Goal: Book appointment/travel/reservation

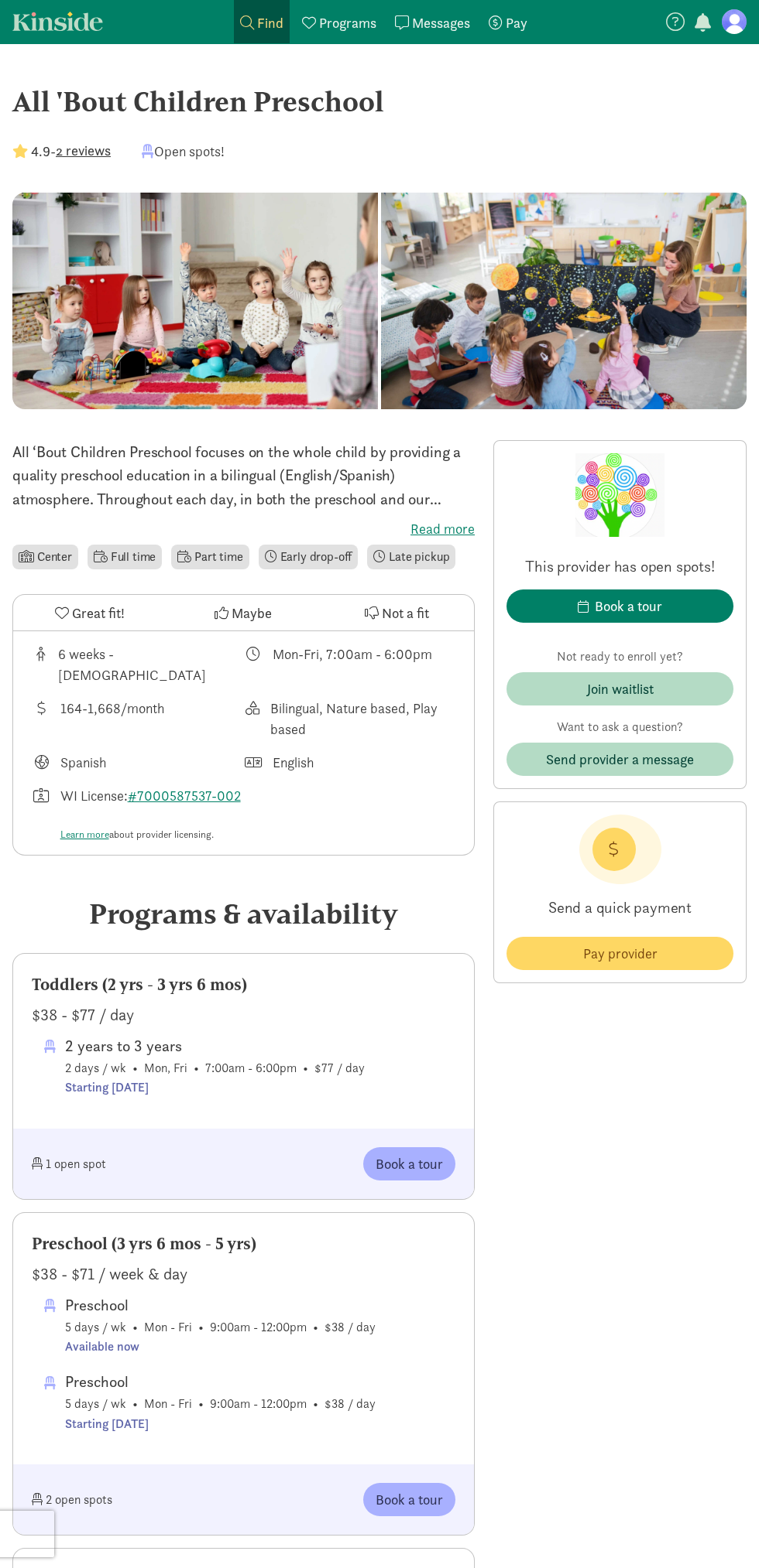
scroll to position [37, 0]
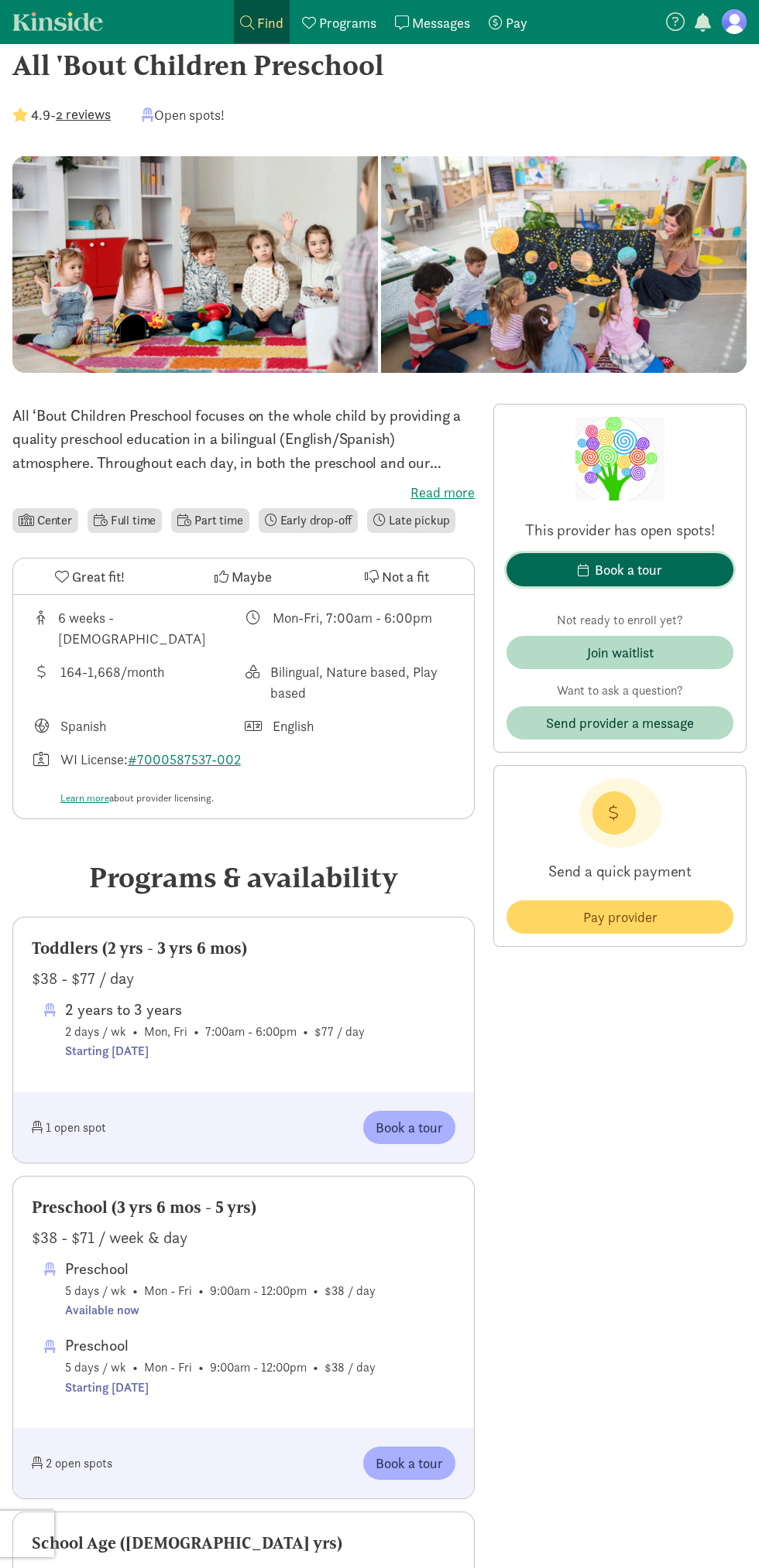
click at [690, 568] on span "Book a tour" at bounding box center [619, 570] width 202 height 21
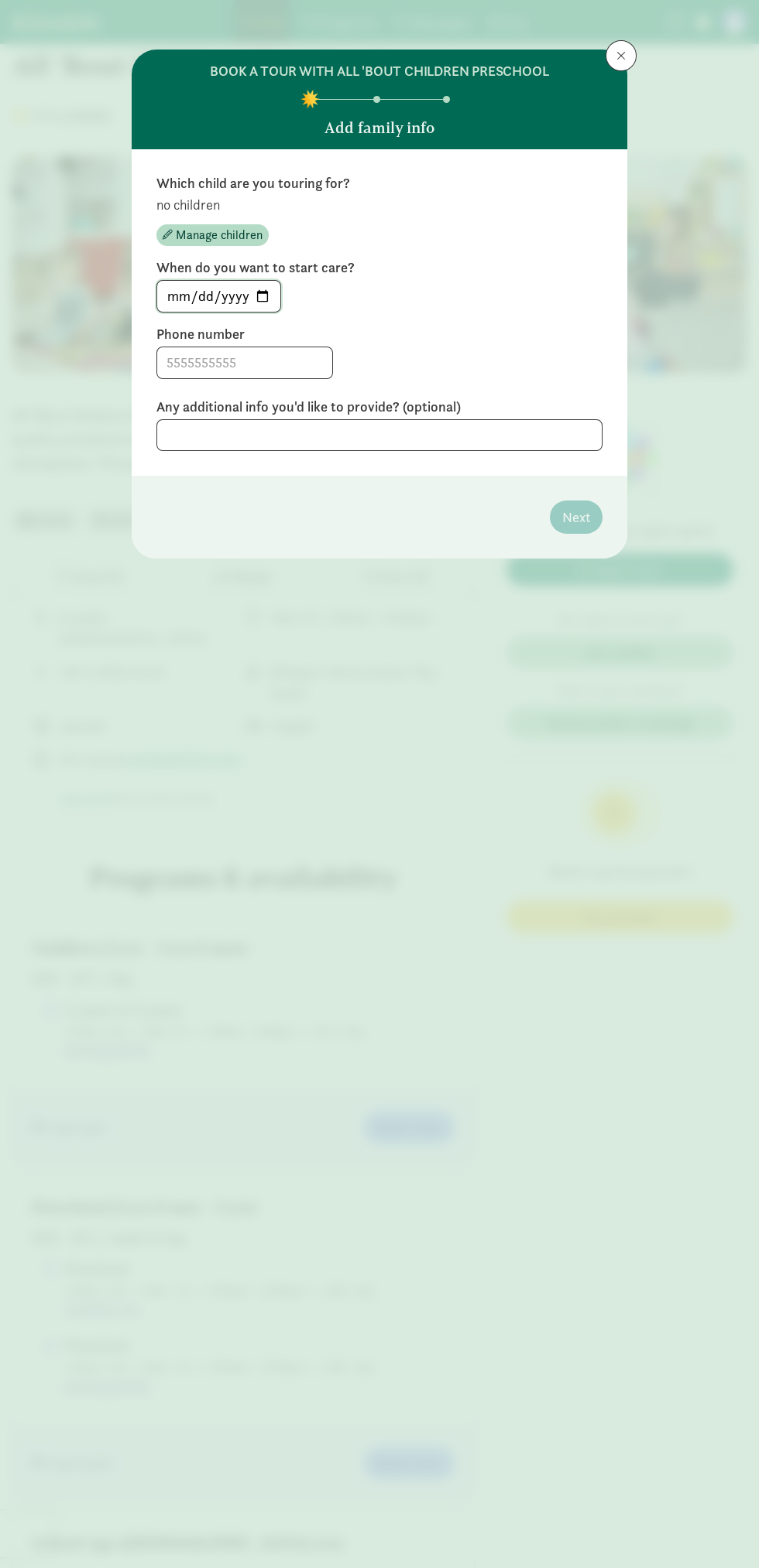
click at [253, 301] on input "[DATE]" at bounding box center [219, 296] width 124 height 31
type input "[DATE]"
click at [294, 365] on input at bounding box center [245, 363] width 175 height 31
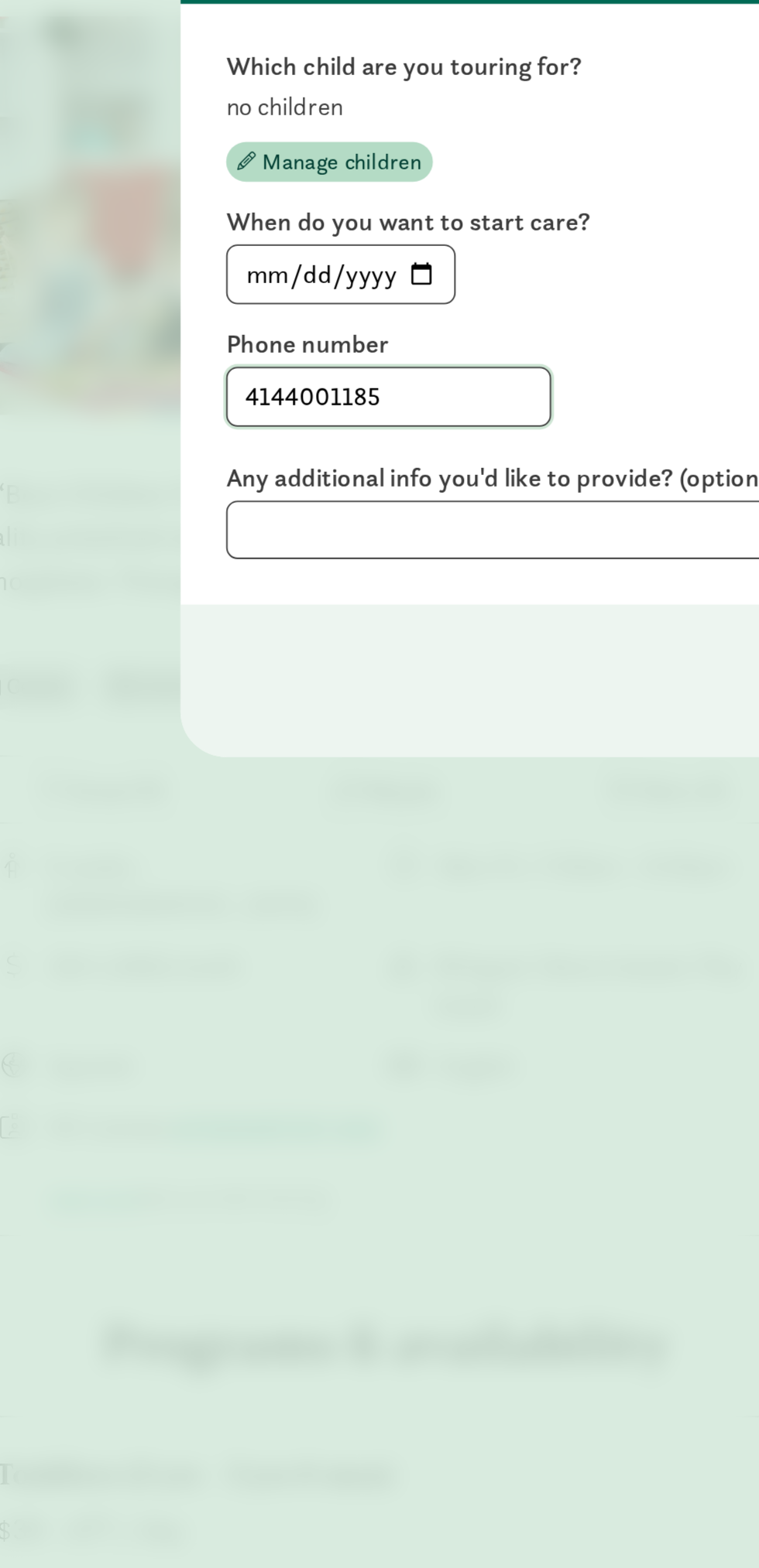
type input "4144001185"
click at [397, 361] on div "4144001185" at bounding box center [379, 363] width 446 height 32
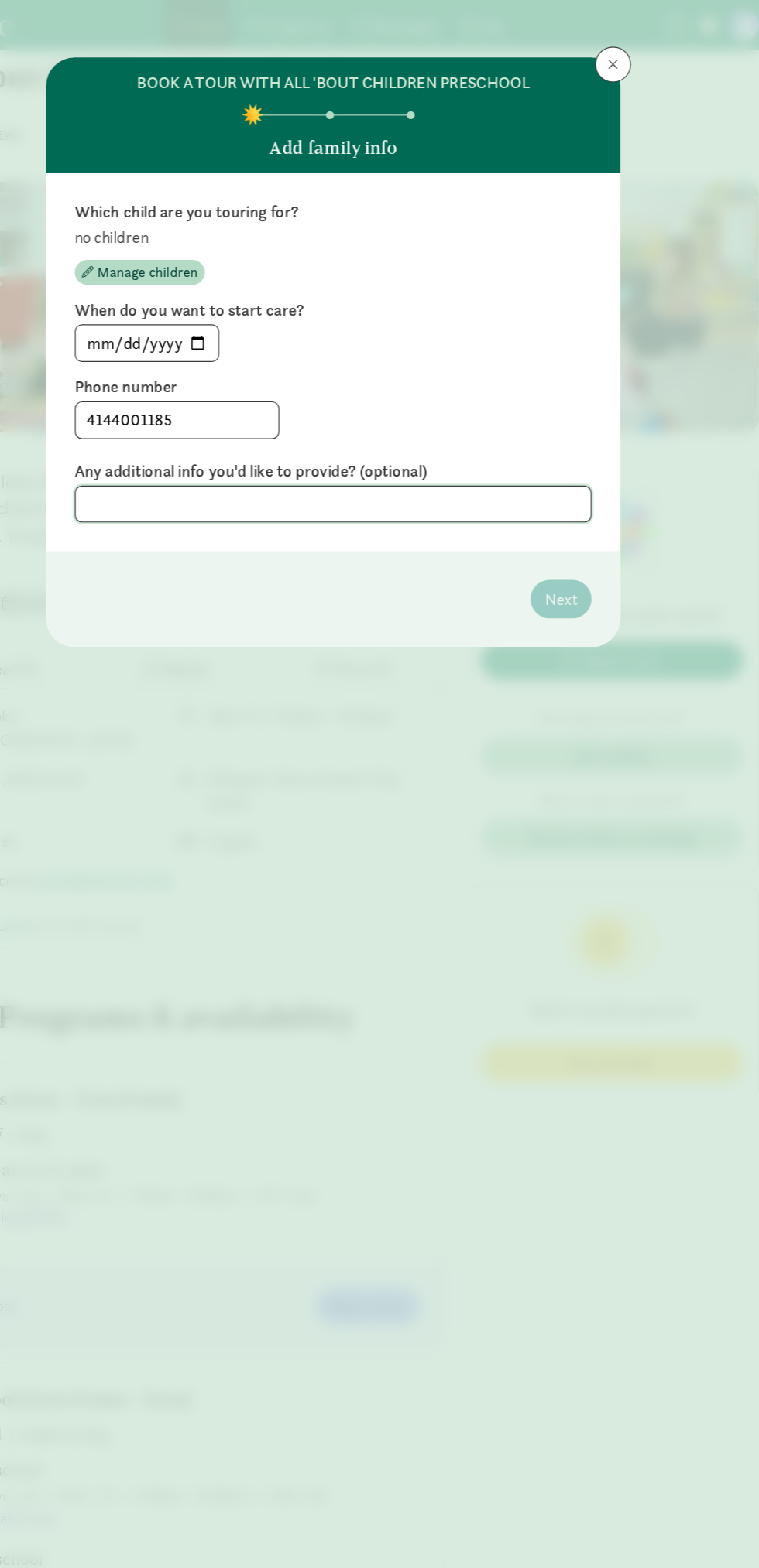
click at [537, 426] on textarea at bounding box center [379, 435] width 446 height 32
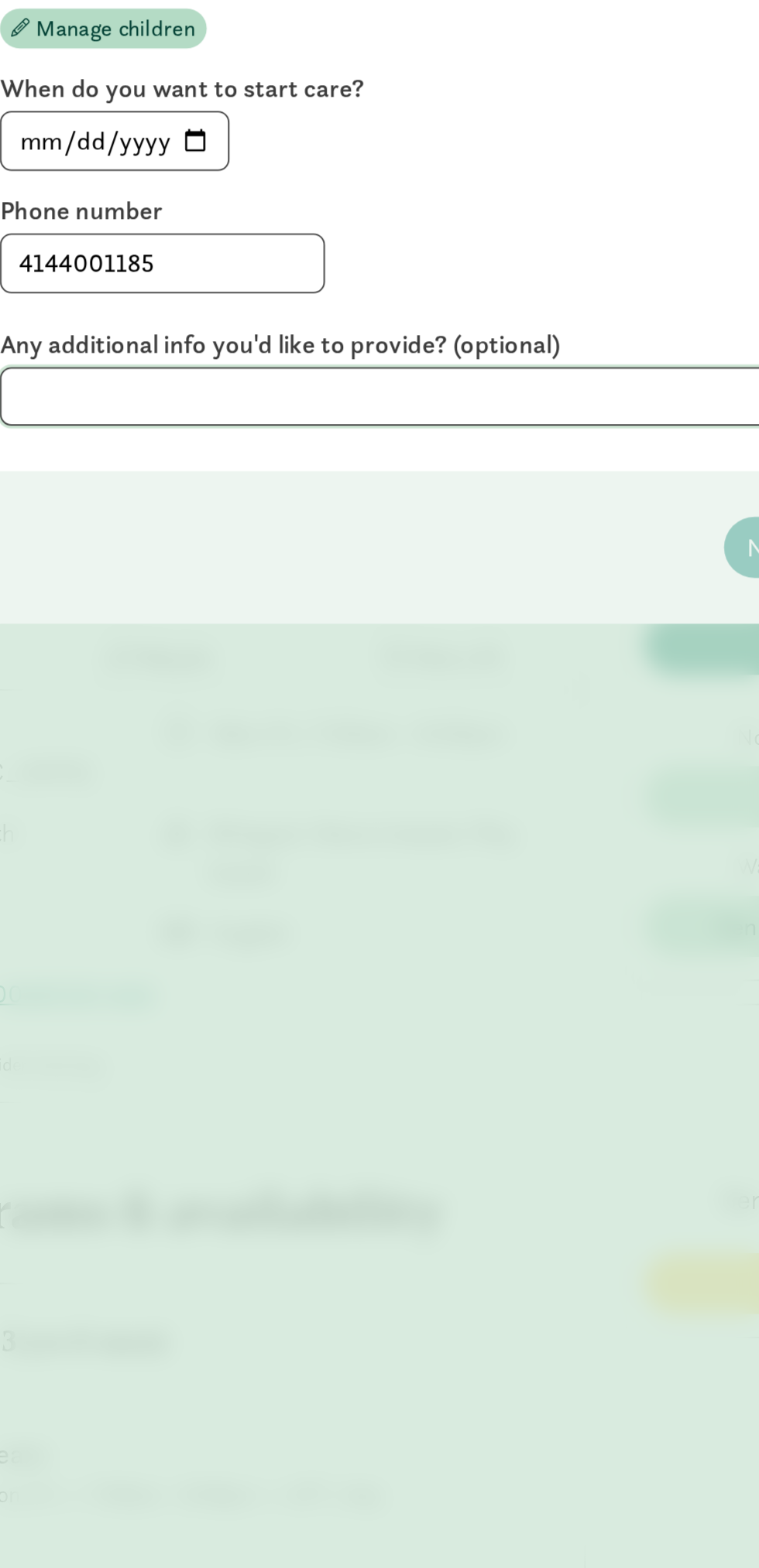
type textarea "D"
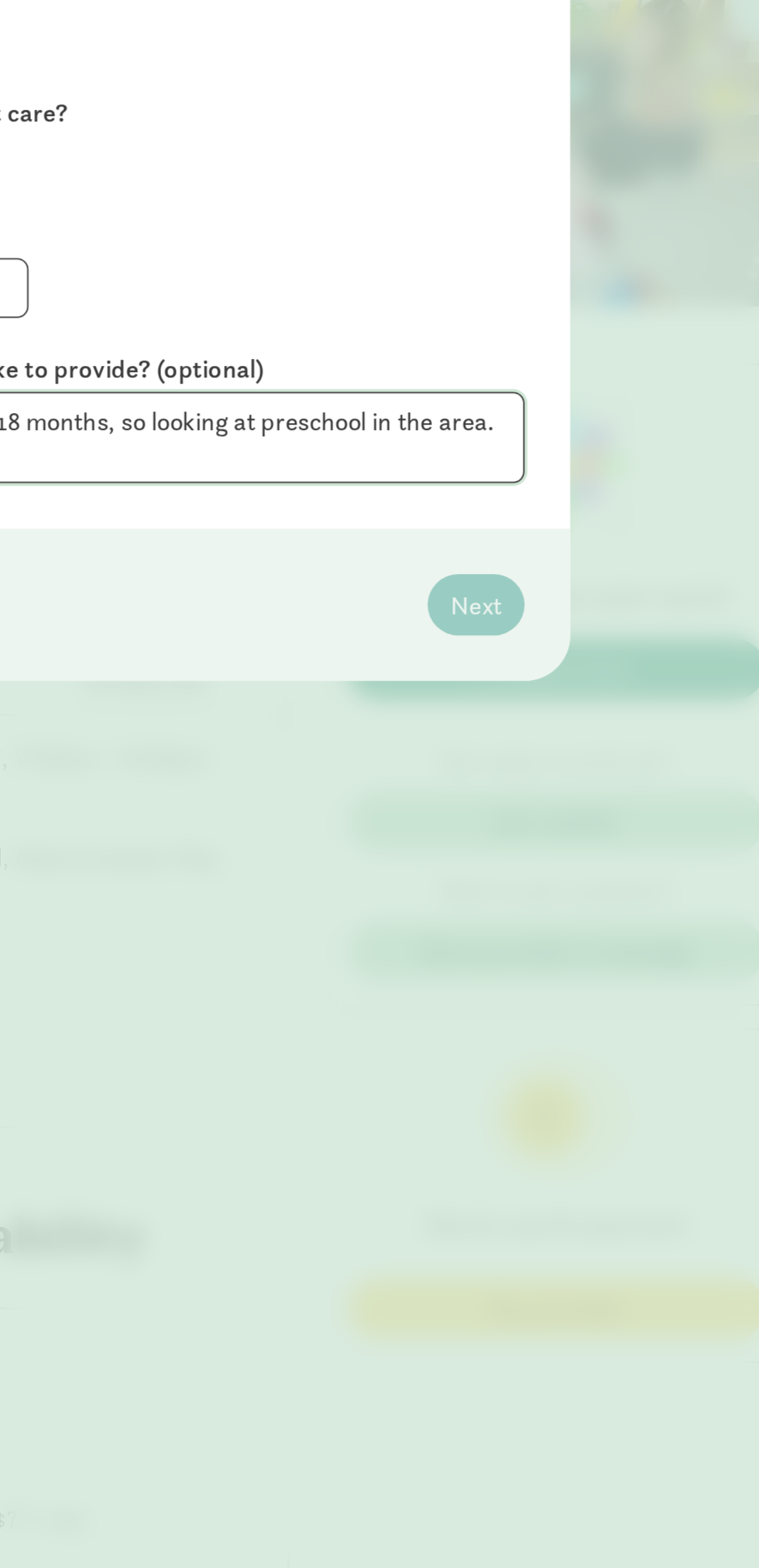
click at [574, 456] on textarea "My daughter is currently 18 months, so looking at preschool in the area. Thanks!" at bounding box center [379, 444] width 446 height 50
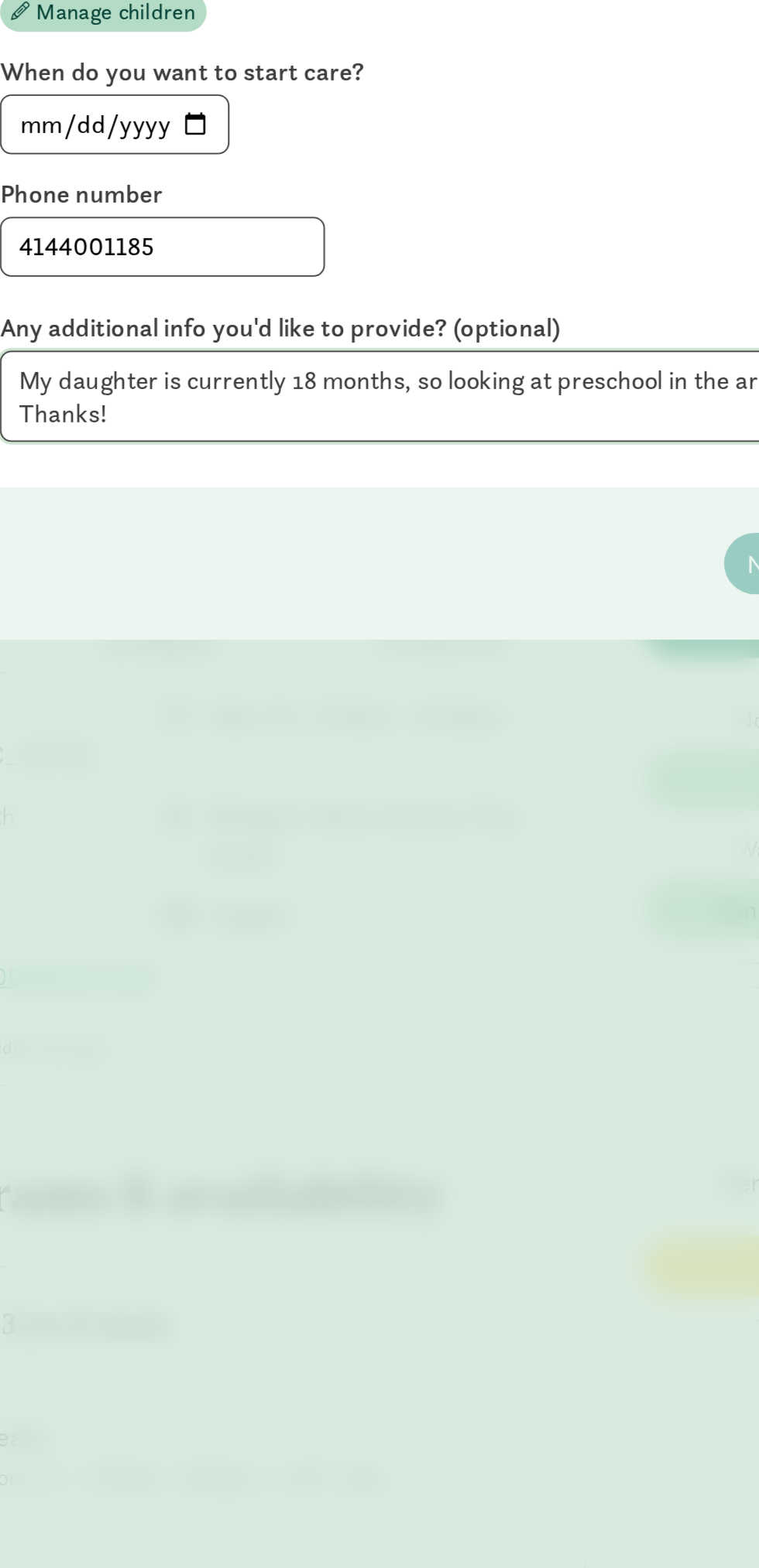
type textarea "My daughter is currently 18 months, so looking at preschool in the area. Thanks!"
click at [322, 571] on footer "Next" at bounding box center [379, 535] width 495 height 83
click at [454, 629] on div "BOOK A TOUR WITH ALL 'BOUT CHILDREN PRESCHOOL Add family info Which child are y…" at bounding box center [379, 784] width 759 height 1568
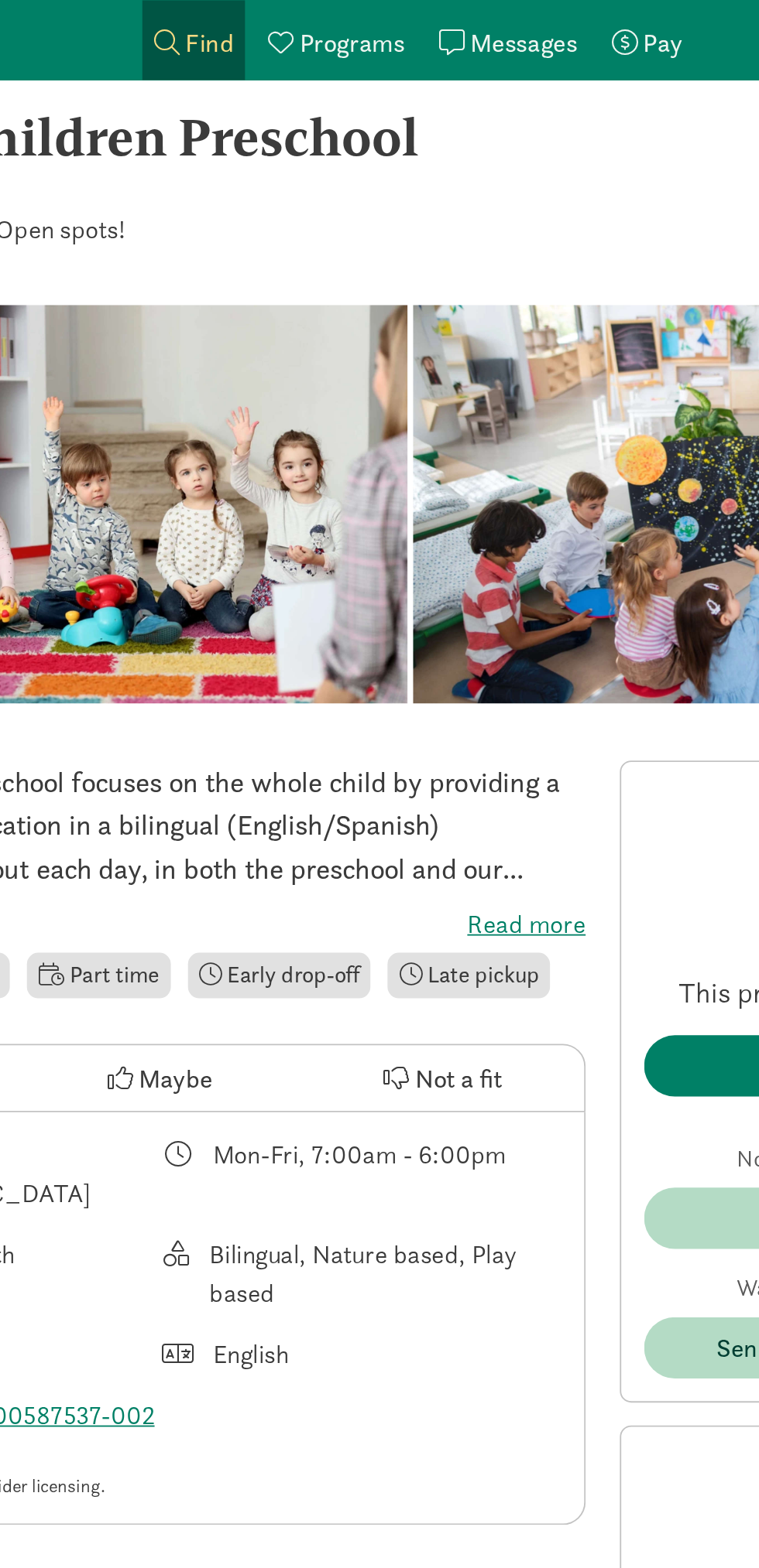
scroll to position [25, 0]
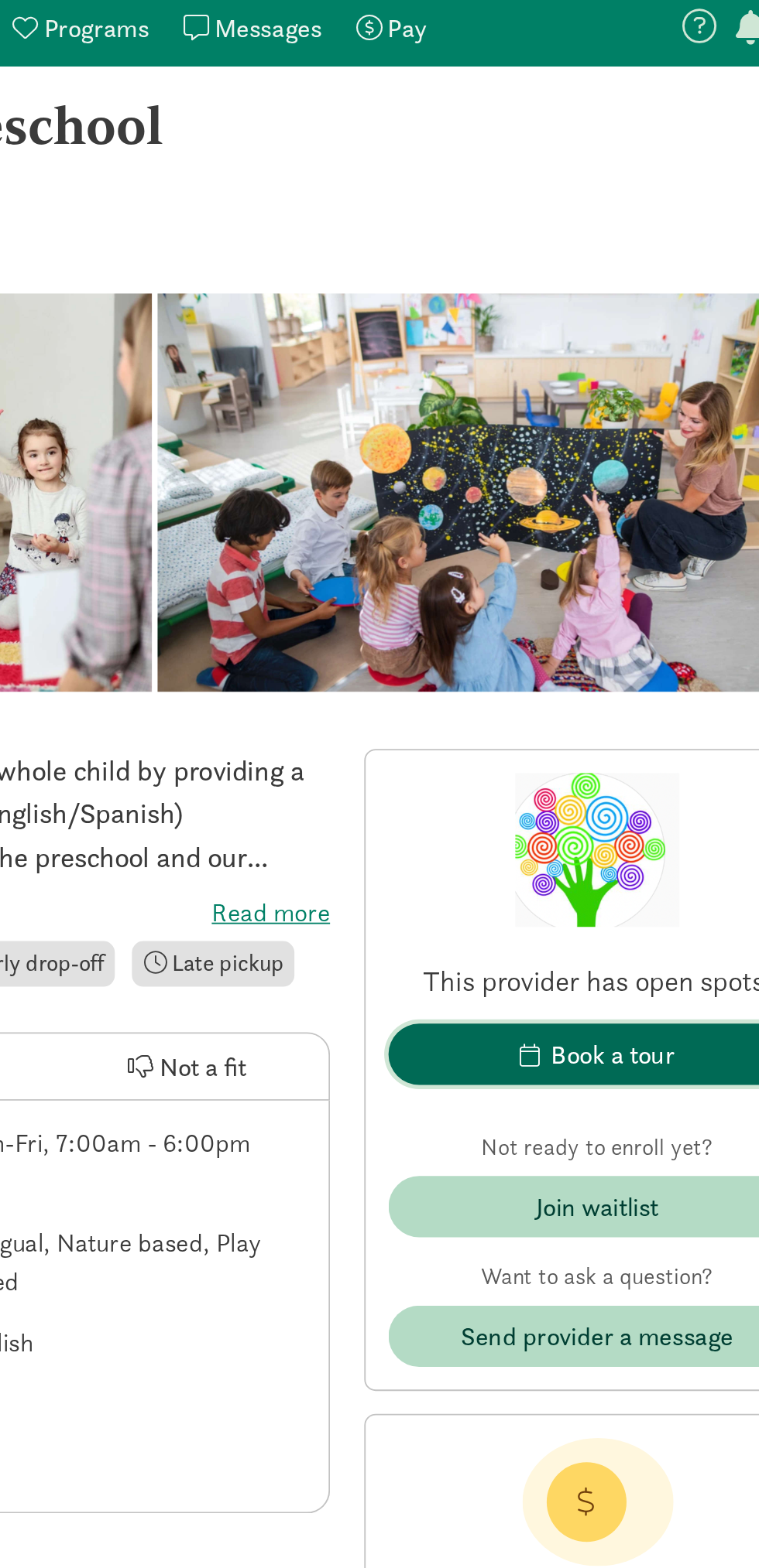
click at [643, 577] on div "Book a tour" at bounding box center [627, 580] width 67 height 21
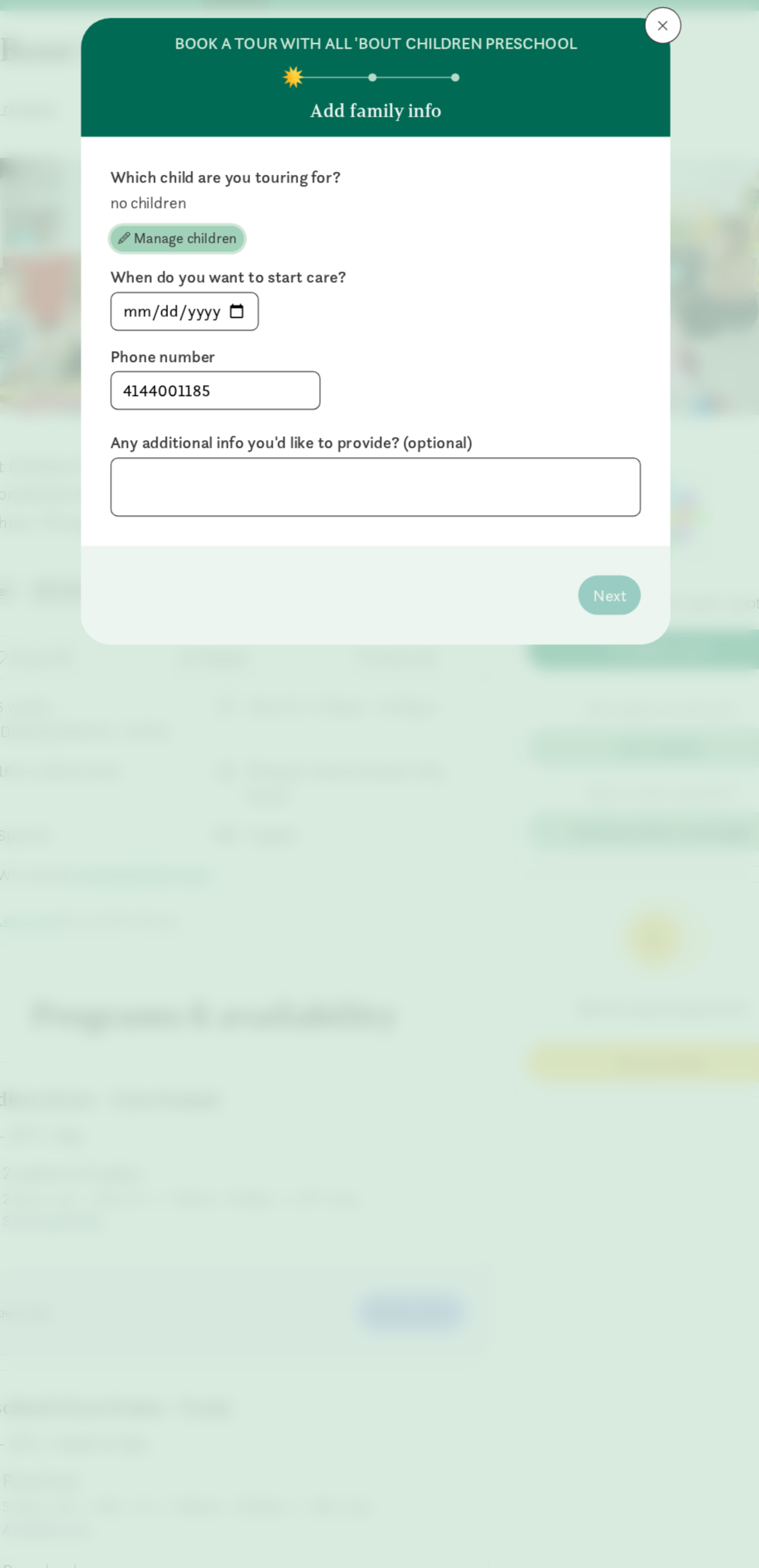
click at [230, 239] on span "Manage children" at bounding box center [219, 236] width 87 height 19
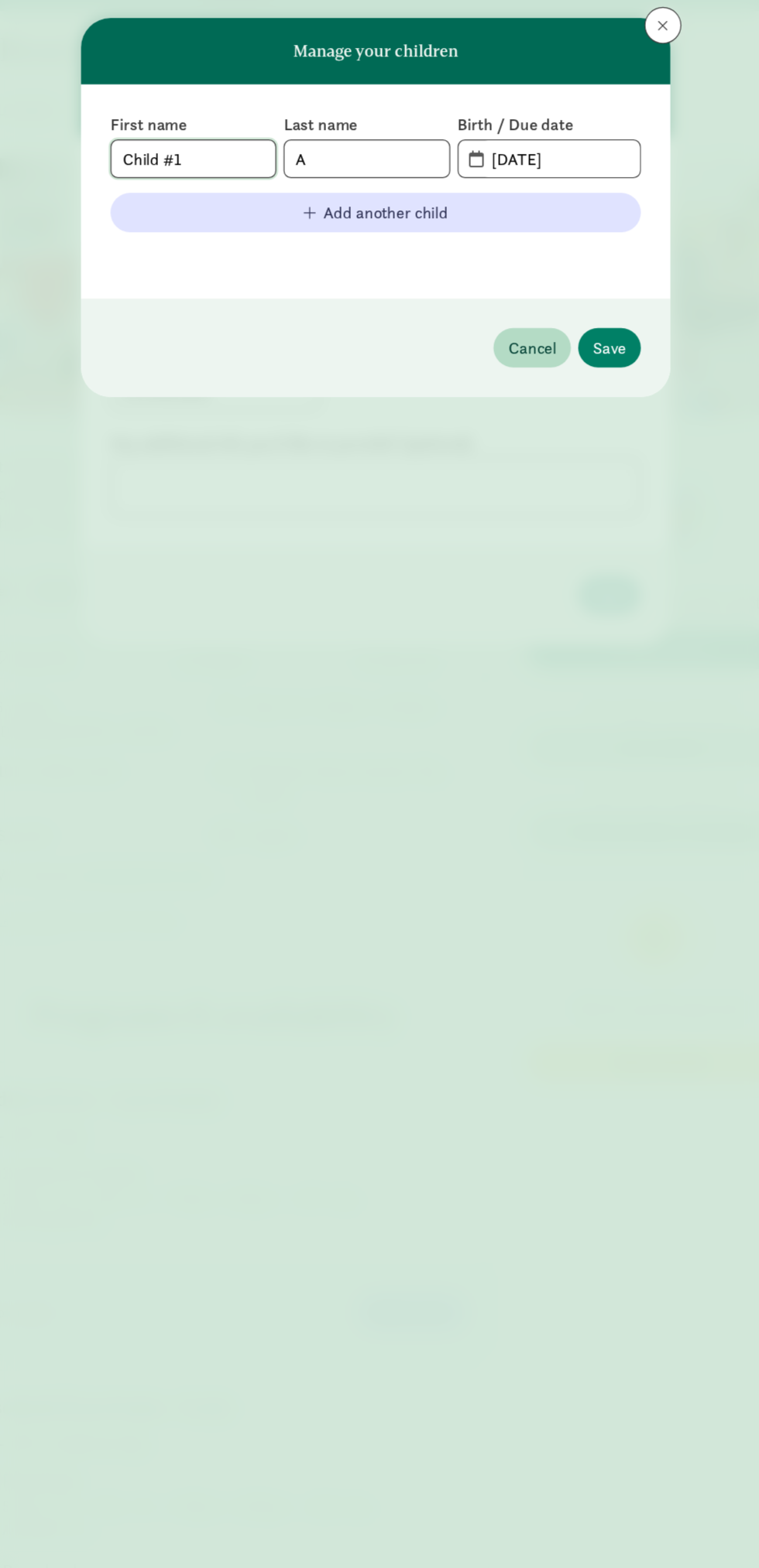
click at [253, 175] on input "Child #1" at bounding box center [226, 168] width 138 height 31
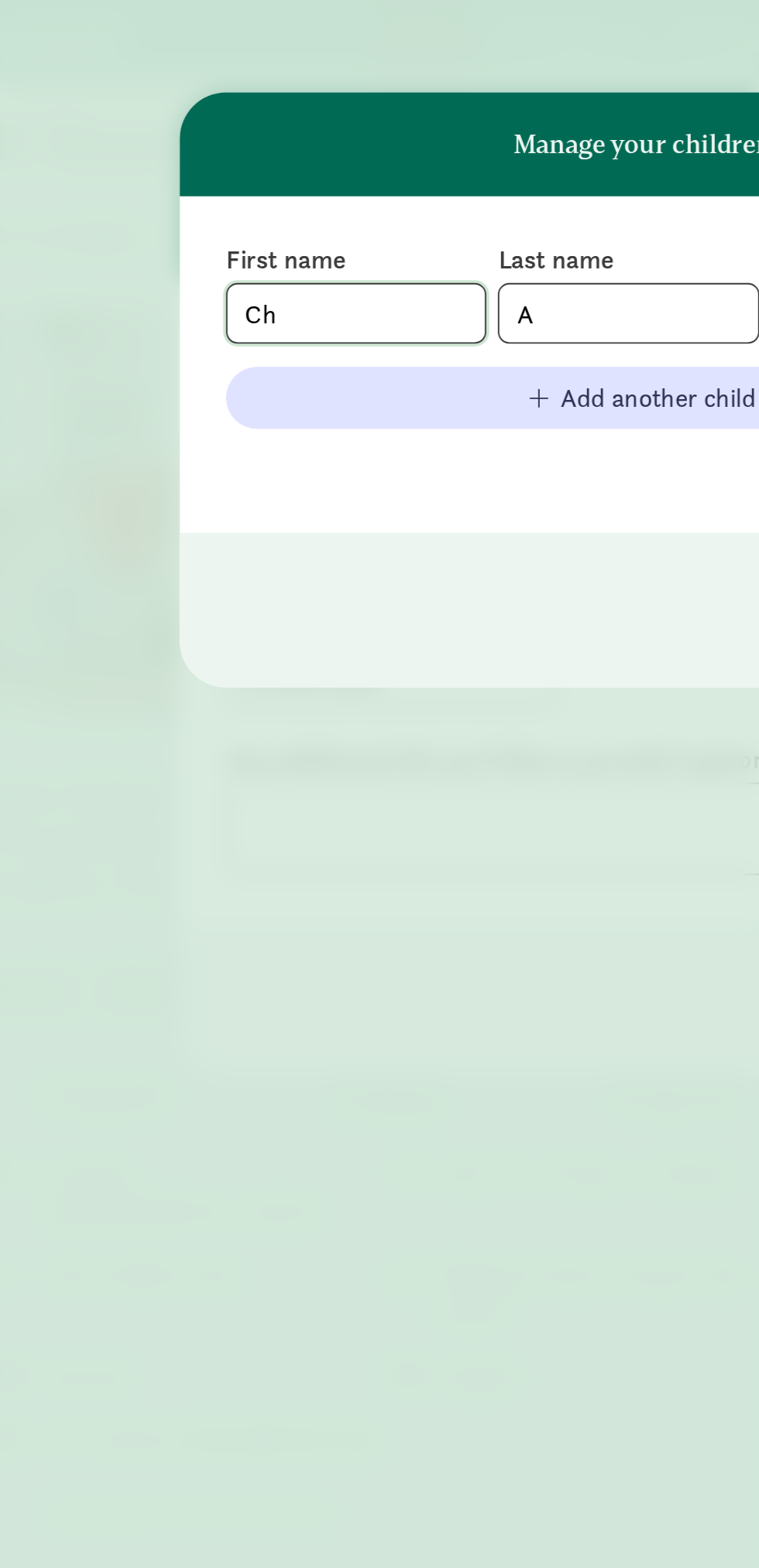
type input "C"
type input "L"
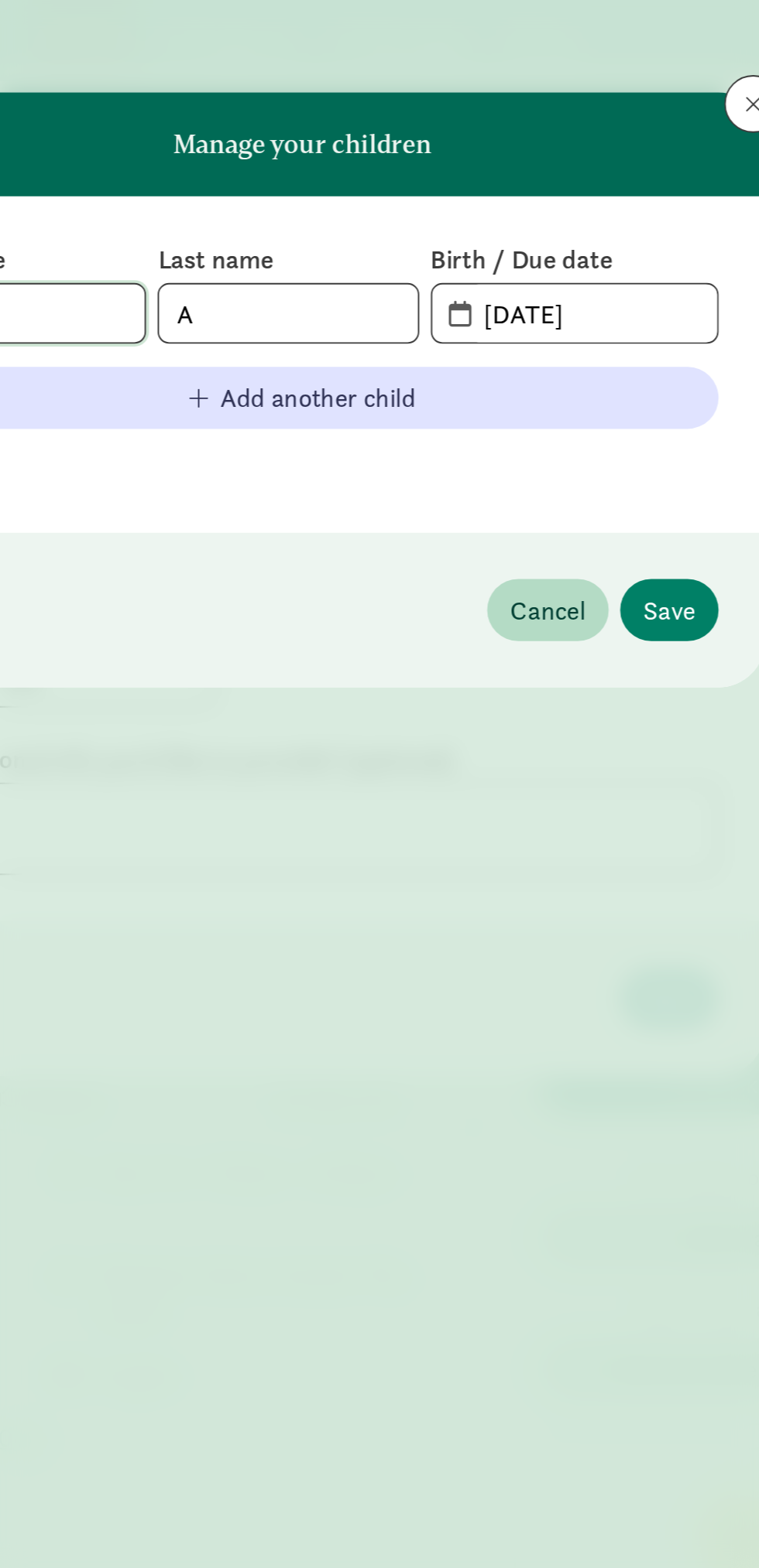
type input "Catalina"
click at [547, 166] on input "[DATE]" at bounding box center [535, 168] width 134 height 31
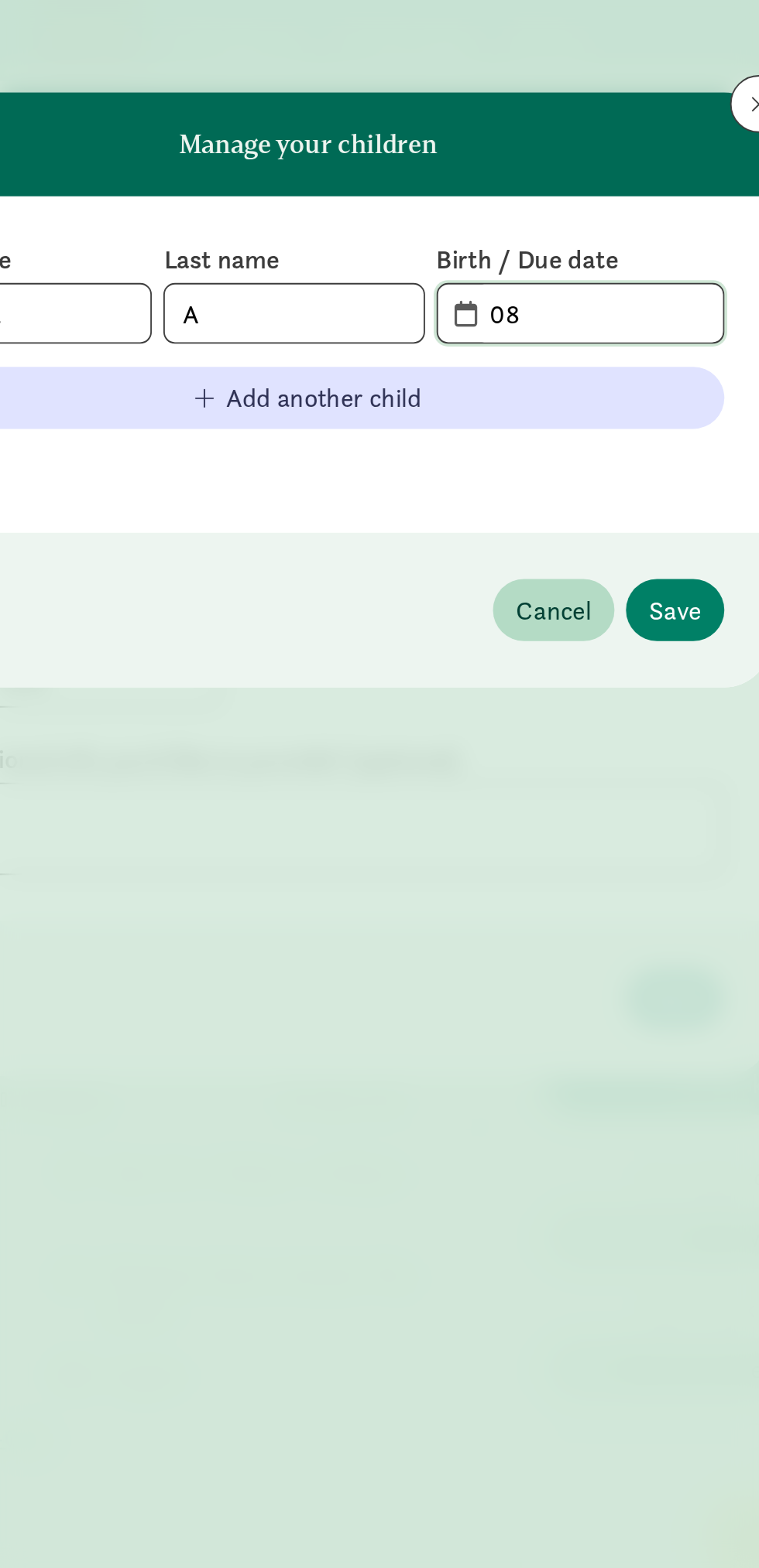
type input "0"
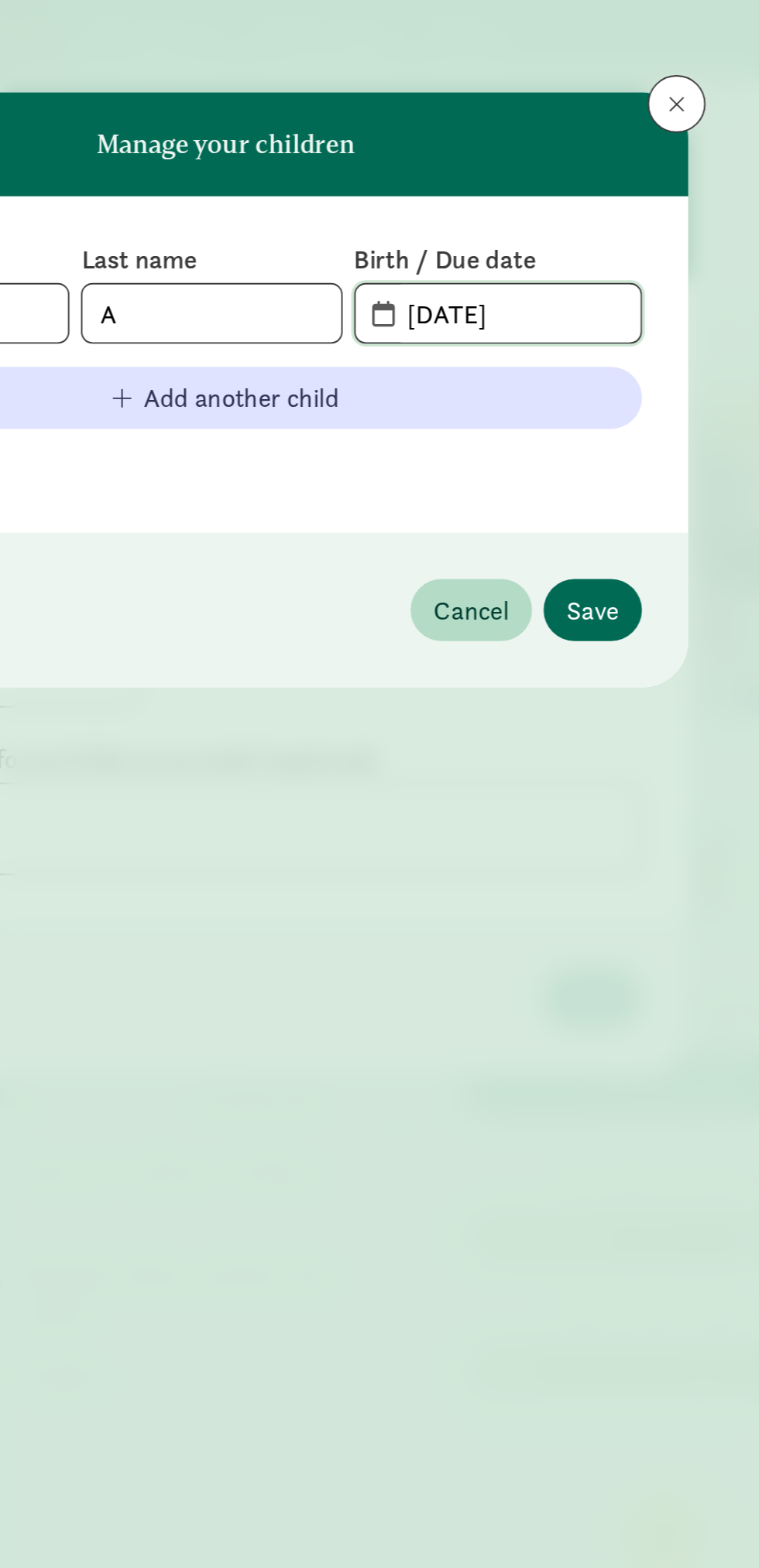
type input "[DATE]"
click at [586, 324] on span "Save" at bounding box center [576, 327] width 28 height 21
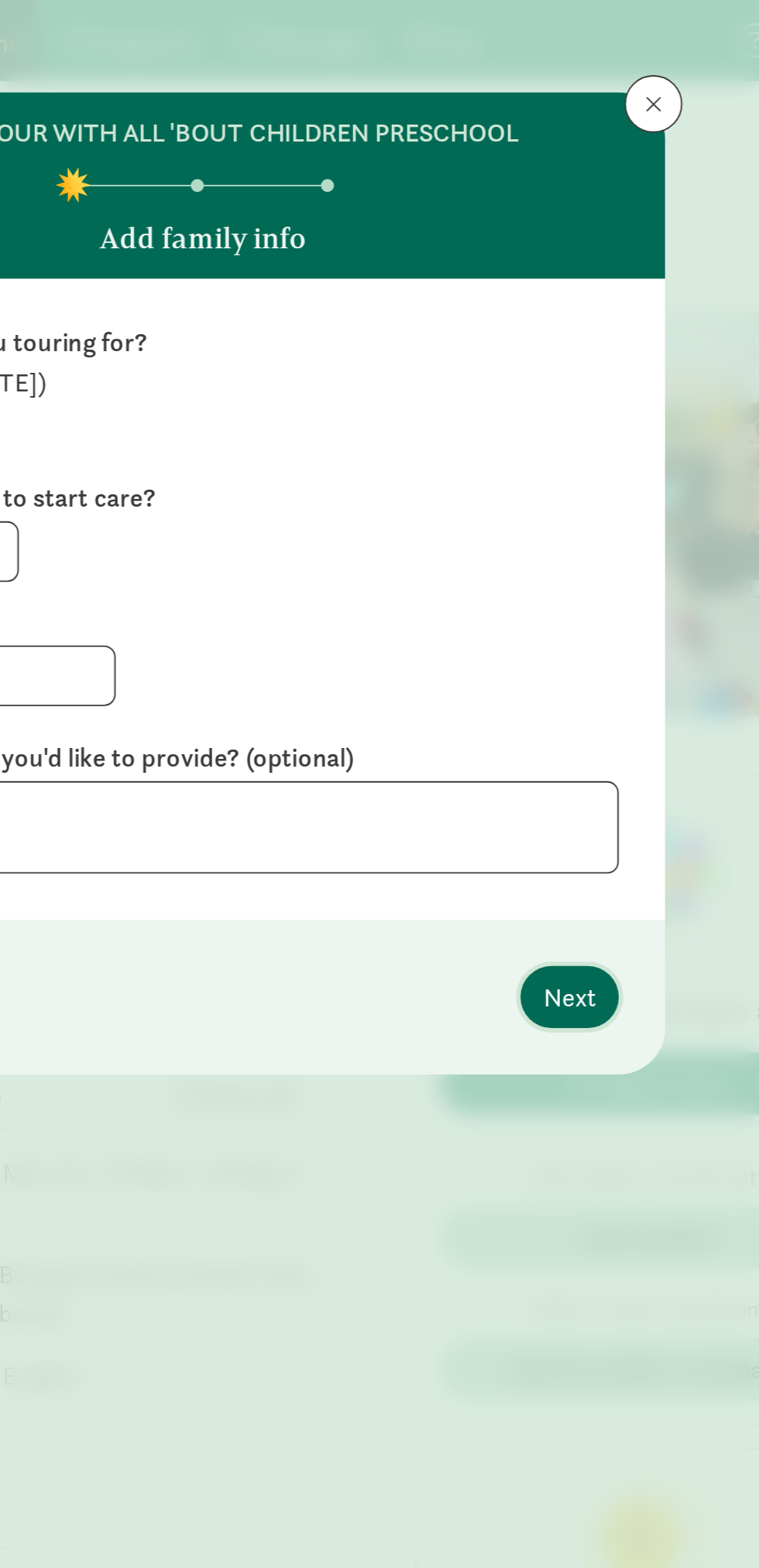
click at [587, 529] on span "Next" at bounding box center [576, 534] width 28 height 21
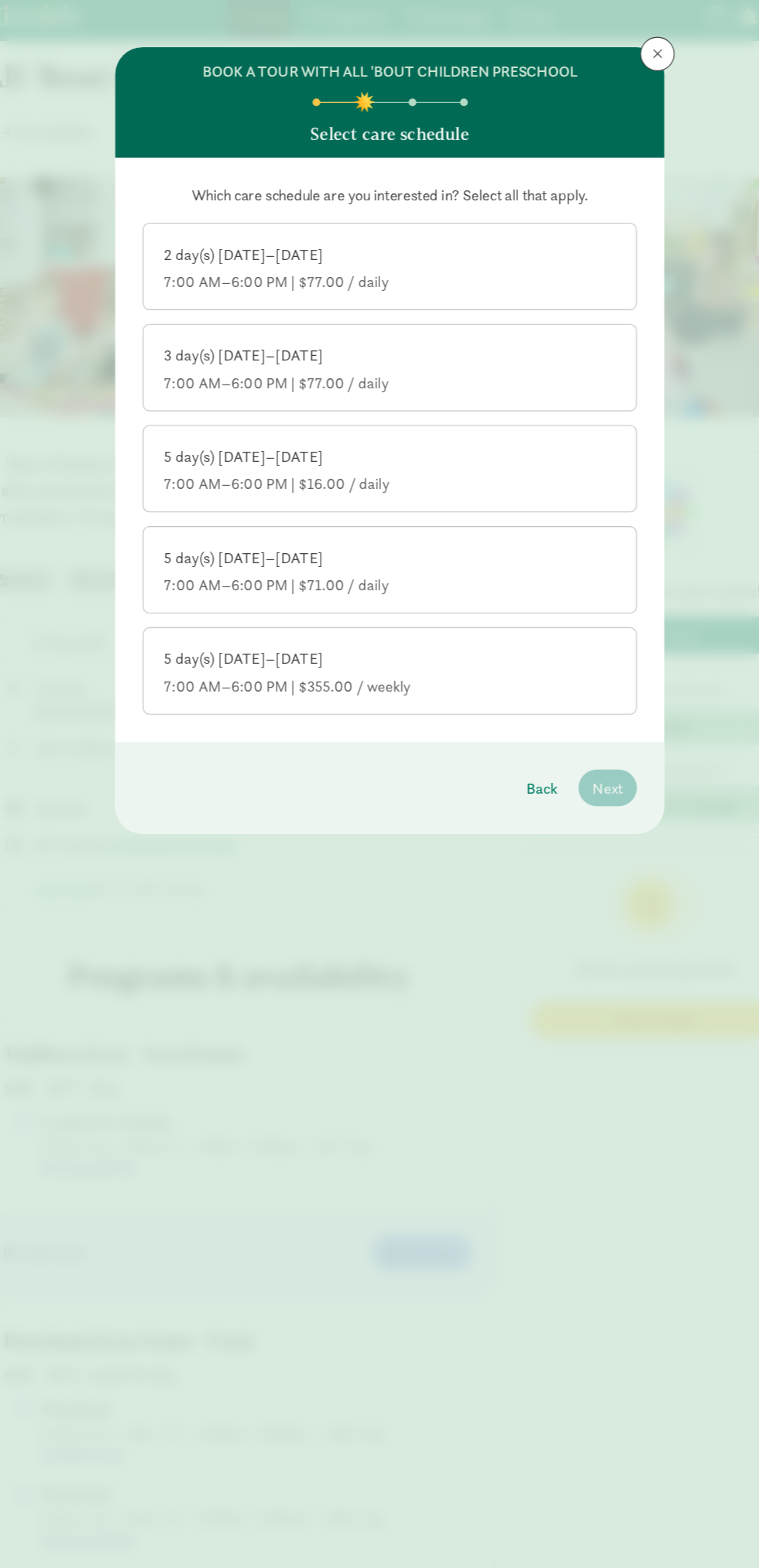
click at [549, 428] on div "5 day(s) [DATE]–[DATE]" at bounding box center [379, 419] width 407 height 19
click at [0, 0] on input "5 day(s) [DATE]–[DATE] 7:00 AM–6:00 PM | $16.00 / daily" at bounding box center [0, 0] width 0 height 0
click at [501, 510] on div "5 day(s) [DATE]–[DATE]" at bounding box center [379, 511] width 407 height 19
click at [0, 0] on input "5 day(s) [DATE]–[DATE] 7:00 AM–6:00 PM | $71.00 / daily" at bounding box center [0, 0] width 0 height 0
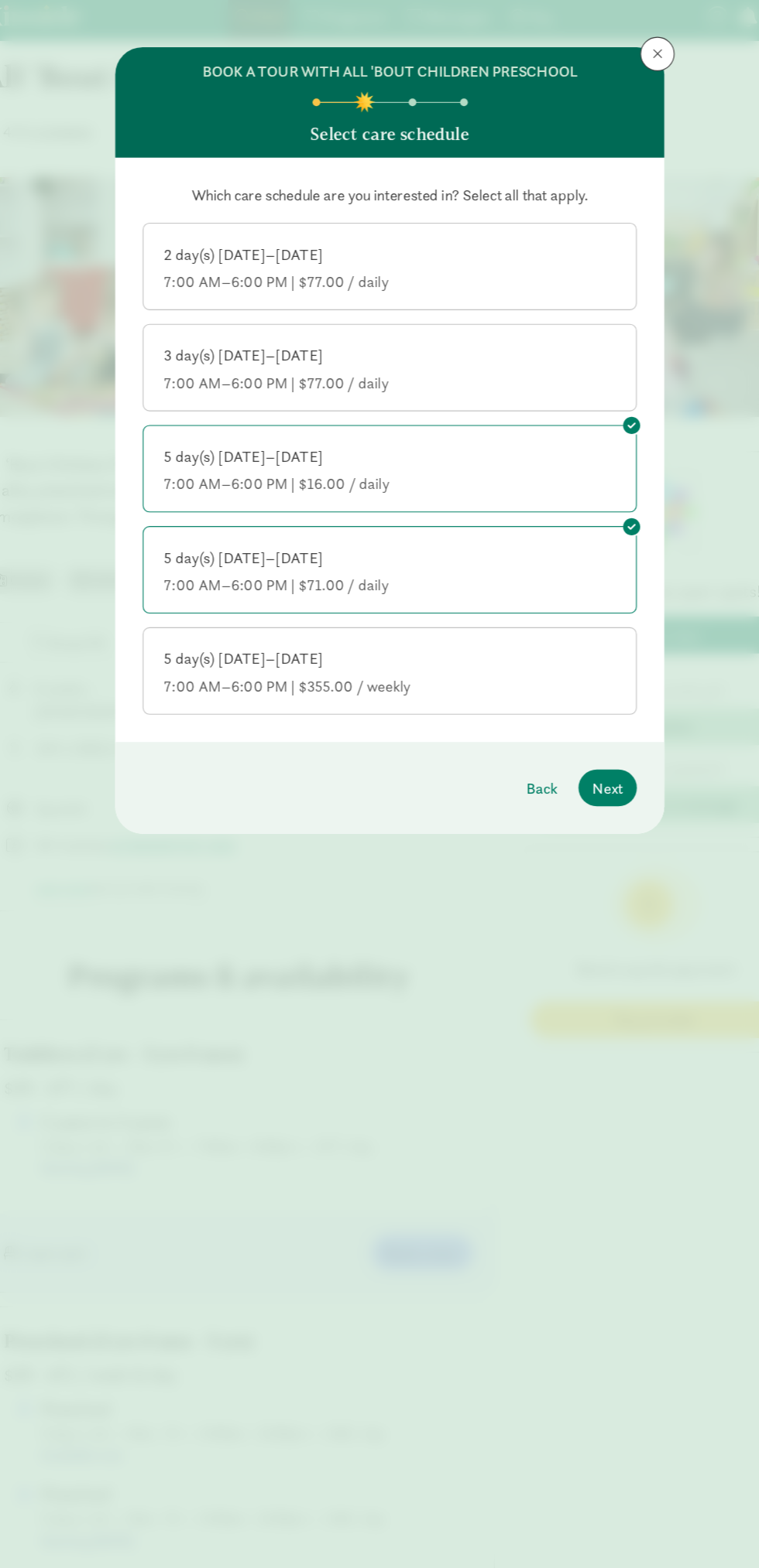
click at [532, 498] on label "5 day(s) [DATE]–[DATE] 7:00 AM–6:00 PM | $71.00 / daily" at bounding box center [379, 519] width 444 height 74
click at [0, 0] on input "5 day(s) [DATE]–[DATE] 7:00 AM–6:00 PM | $71.00 / daily" at bounding box center [0, 0] width 0 height 0
click at [568, 438] on div "7:00 AM–6:00 PM | $16.00 / daily" at bounding box center [379, 444] width 407 height 19
click at [0, 0] on input "5 day(s) [DATE]–[DATE] 7:00 AM–6:00 PM | $16.00 / daily" at bounding box center [0, 0] width 0 height 0
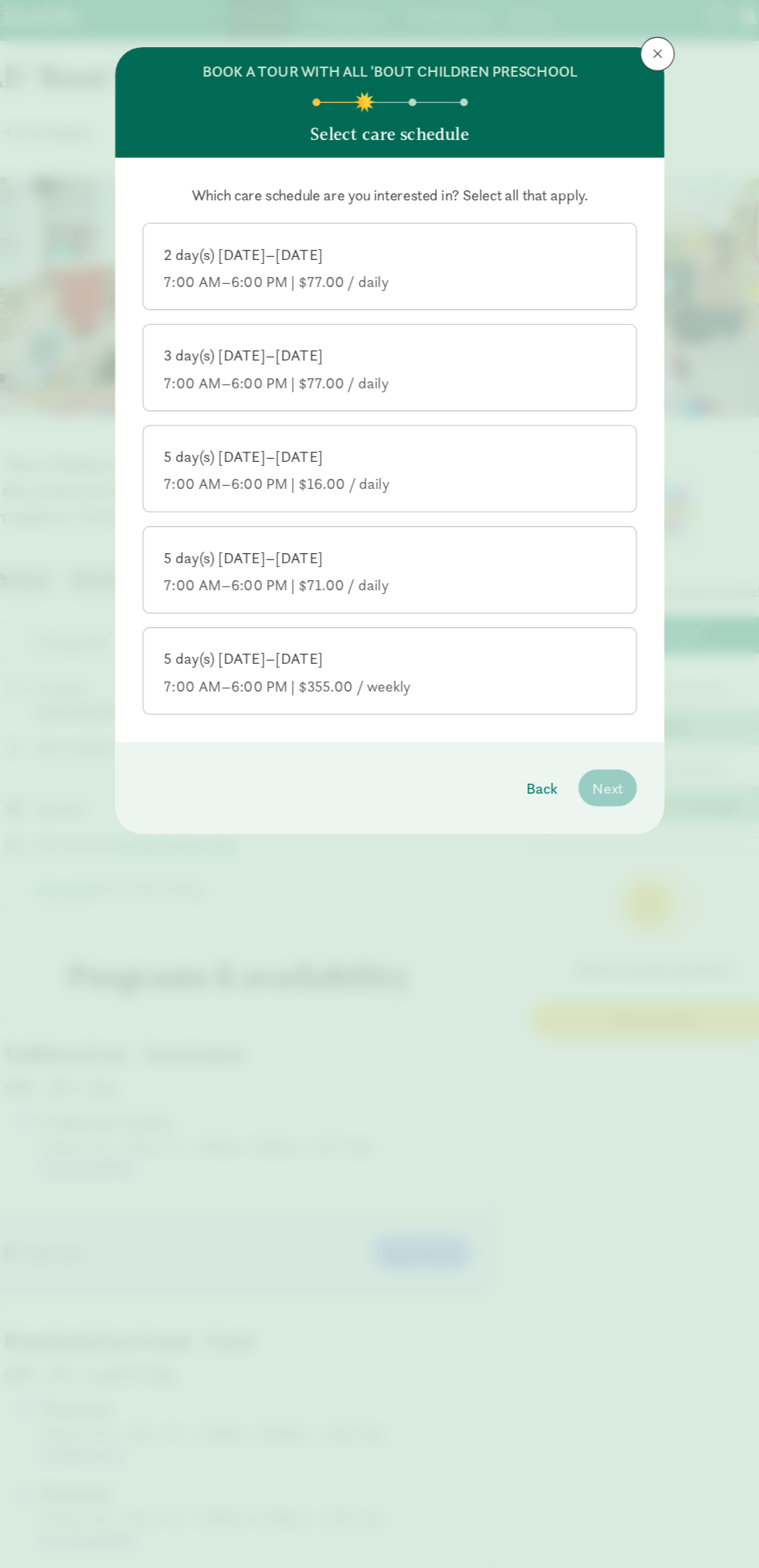
click at [490, 537] on div "7:00 AM–6:00 PM | $71.00 / daily" at bounding box center [379, 535] width 407 height 19
click at [0, 0] on input "5 day(s) [DATE]–[DATE] 7:00 AM–6:00 PM | $71.00 / daily" at bounding box center [0, 0] width 0 height 0
click at [564, 253] on div "7:00 AM–6:00 PM | $77.00 / daily" at bounding box center [379, 262] width 407 height 19
click at [0, 0] on input "2 day(s) [DATE]–[DATE] 7:00 AM–6:00 PM | $77.00 / daily" at bounding box center [0, 0] width 0 height 0
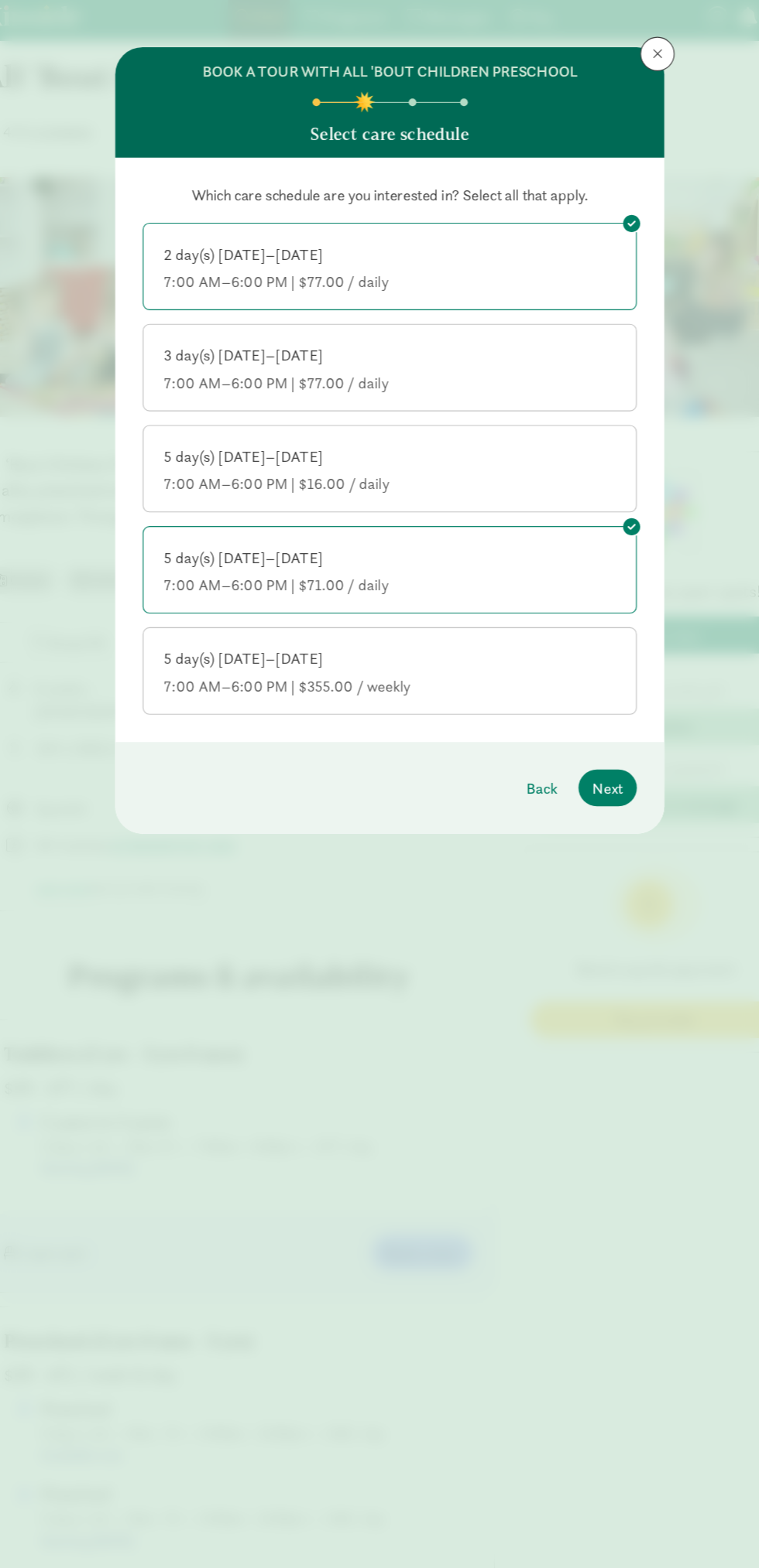
click at [525, 333] on div "3 day(s) [DATE]–[DATE]" at bounding box center [379, 328] width 407 height 19
click at [0, 0] on input "3 day(s) [DATE]–[DATE] 7:00 AM–6:00 PM | $77.00 / daily" at bounding box center [0, 0] width 0 height 0
click at [494, 434] on div "5 day(s) [DATE]–[DATE] 7:00 AM–6:00 PM | $16.00 / daily" at bounding box center [379, 432] width 407 height 43
click at [0, 0] on input "5 day(s) [DATE]–[DATE] 7:00 AM–6:00 PM | $16.00 / daily" at bounding box center [0, 0] width 0 height 0
click at [417, 615] on div "5 day(s) [DATE]–[DATE] 7:00 AM–6:00 PM | $355.00 / weekly" at bounding box center [379, 614] width 407 height 43
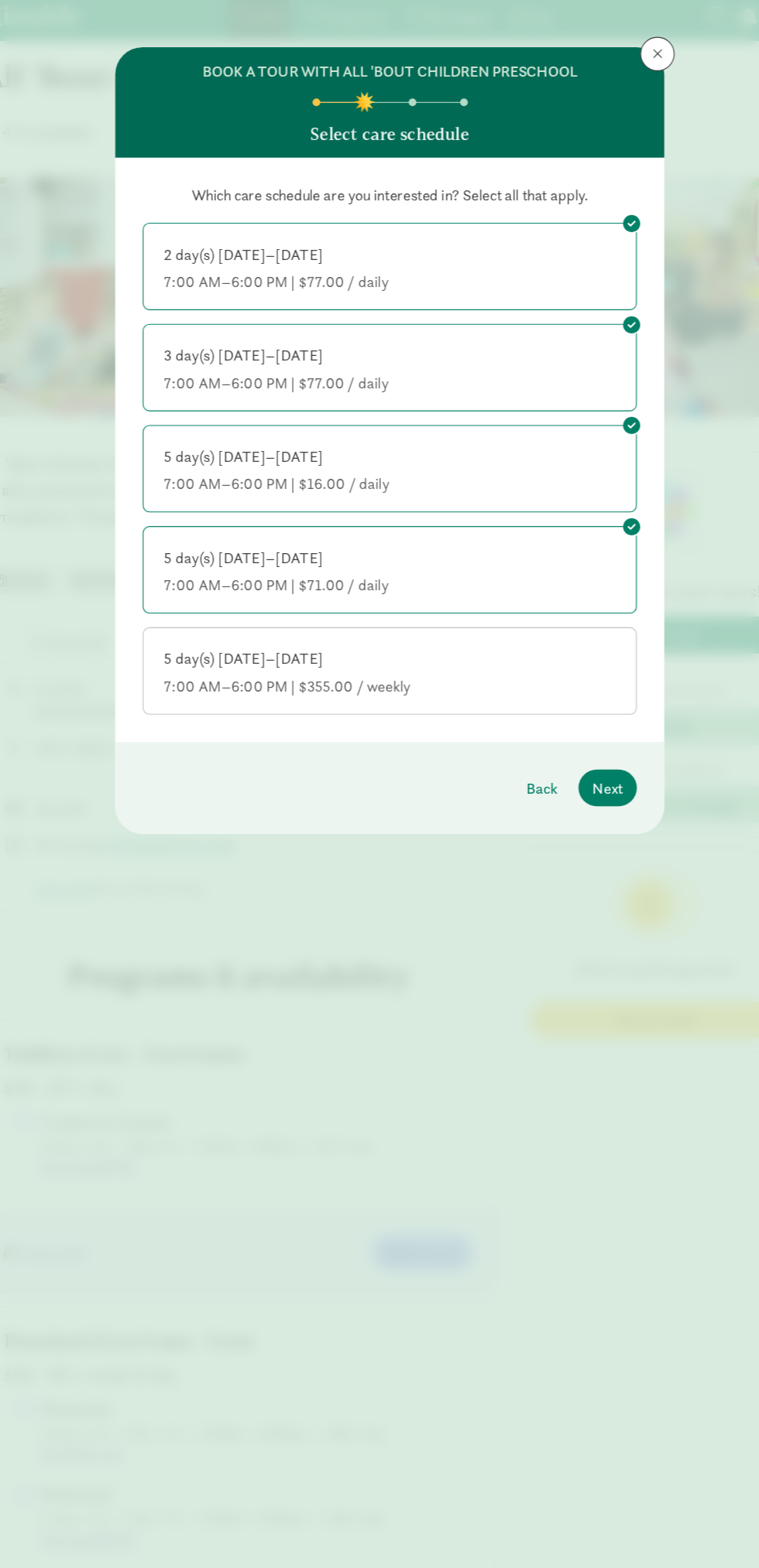
click at [0, 0] on input "5 day(s) [DATE]–[DATE] 7:00 AM–6:00 PM | $355.00 / weekly" at bounding box center [0, 0] width 0 height 0
click at [607, 681] on footer "Back Next" at bounding box center [379, 718] width 495 height 83
click at [581, 716] on span "Next" at bounding box center [576, 718] width 28 height 21
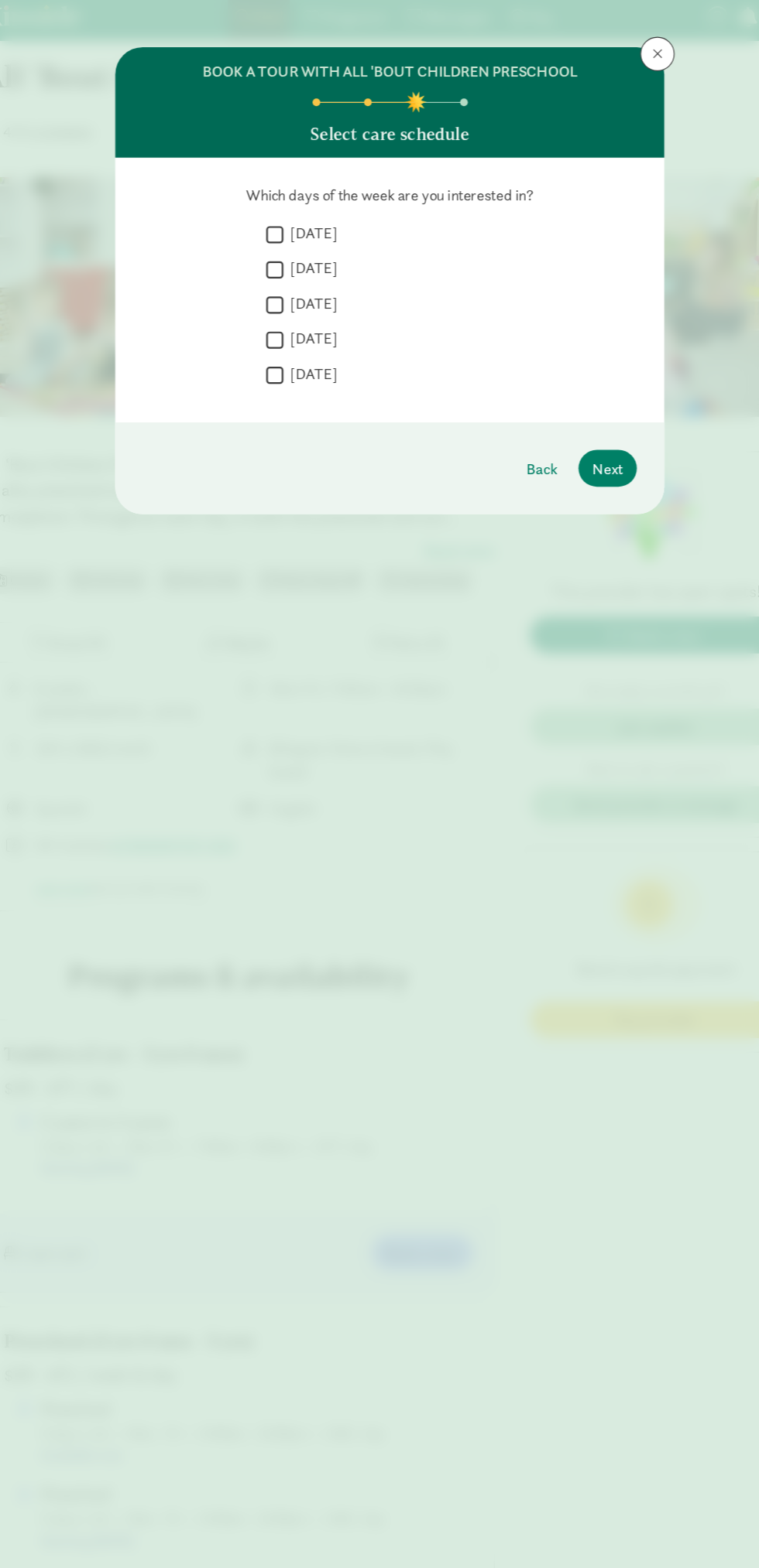
click at [275, 217] on input "[DATE]" at bounding box center [275, 219] width 15 height 21
checkbox input "true"
click at [290, 256] on label "[DATE]" at bounding box center [307, 249] width 49 height 19
click at [283, 256] on input "[DATE]" at bounding box center [275, 250] width 15 height 21
checkbox input "true"
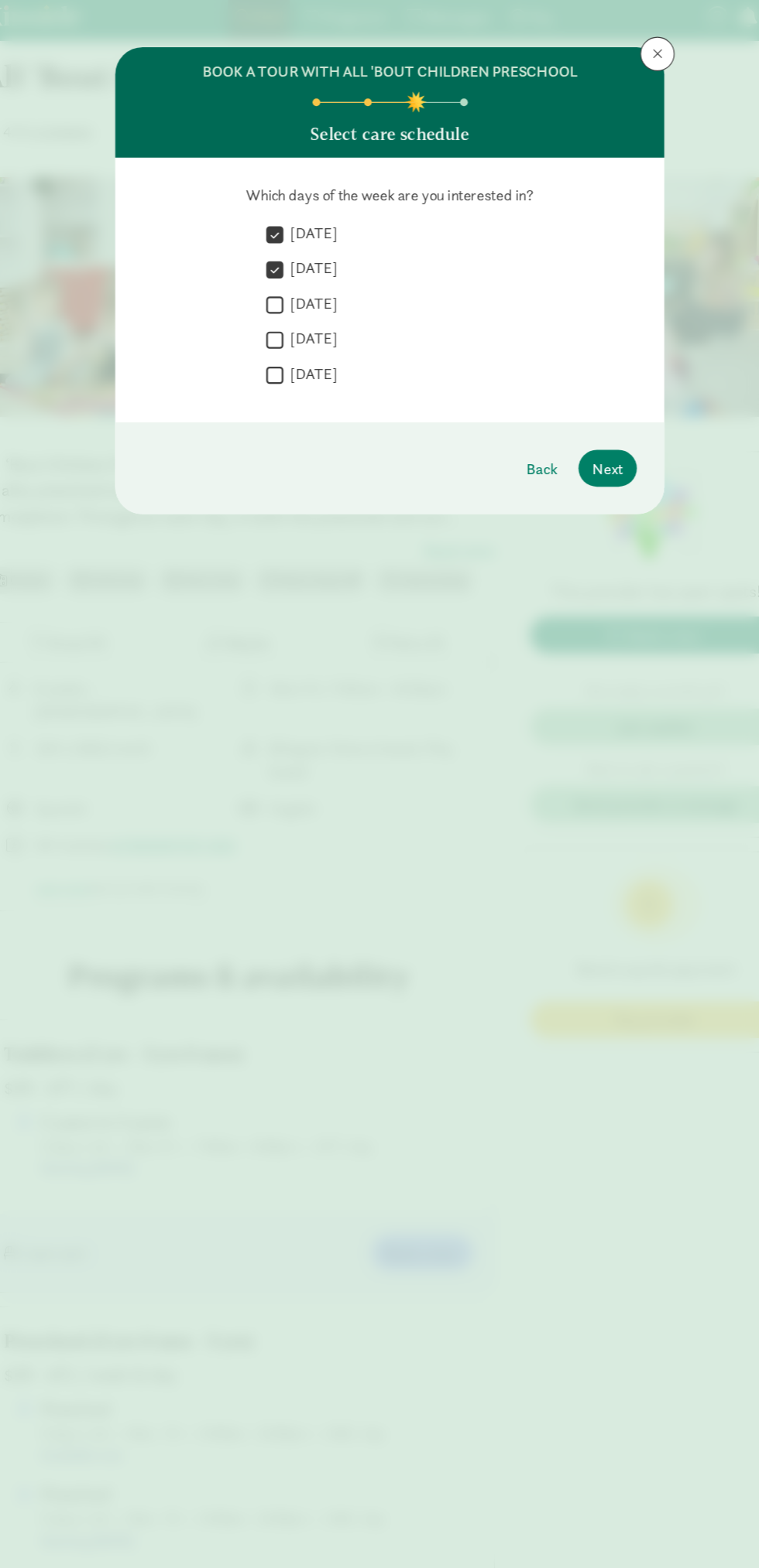
click at [276, 282] on input "[DATE]" at bounding box center [275, 282] width 15 height 21
checkbox input "true"
click at [275, 313] on input "[DATE]" at bounding box center [275, 314] width 15 height 21
checkbox input "true"
click at [281, 348] on input "[DATE]" at bounding box center [275, 345] width 15 height 21
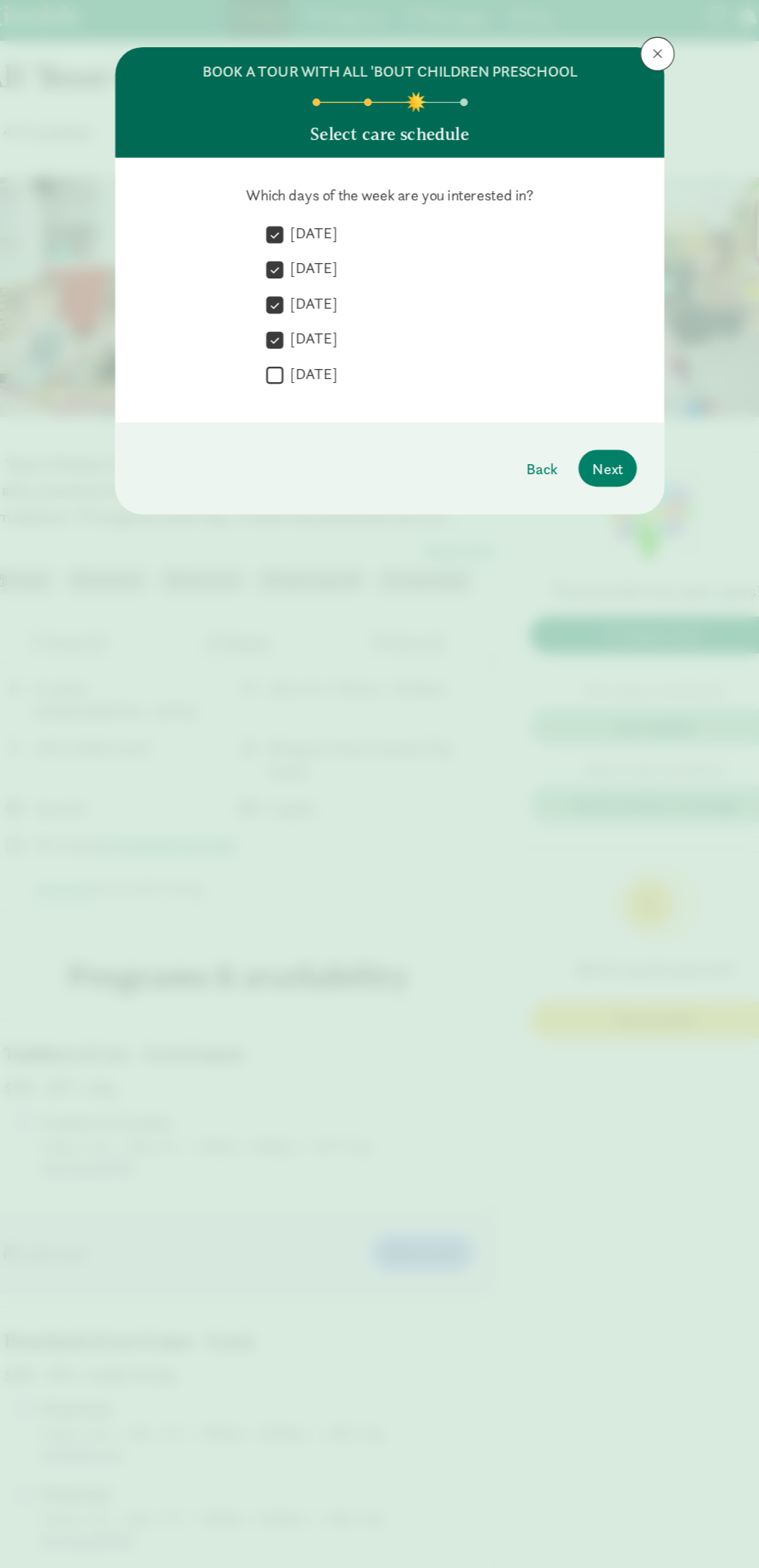
checkbox input "true"
click at [596, 433] on button "Next" at bounding box center [576, 429] width 53 height 33
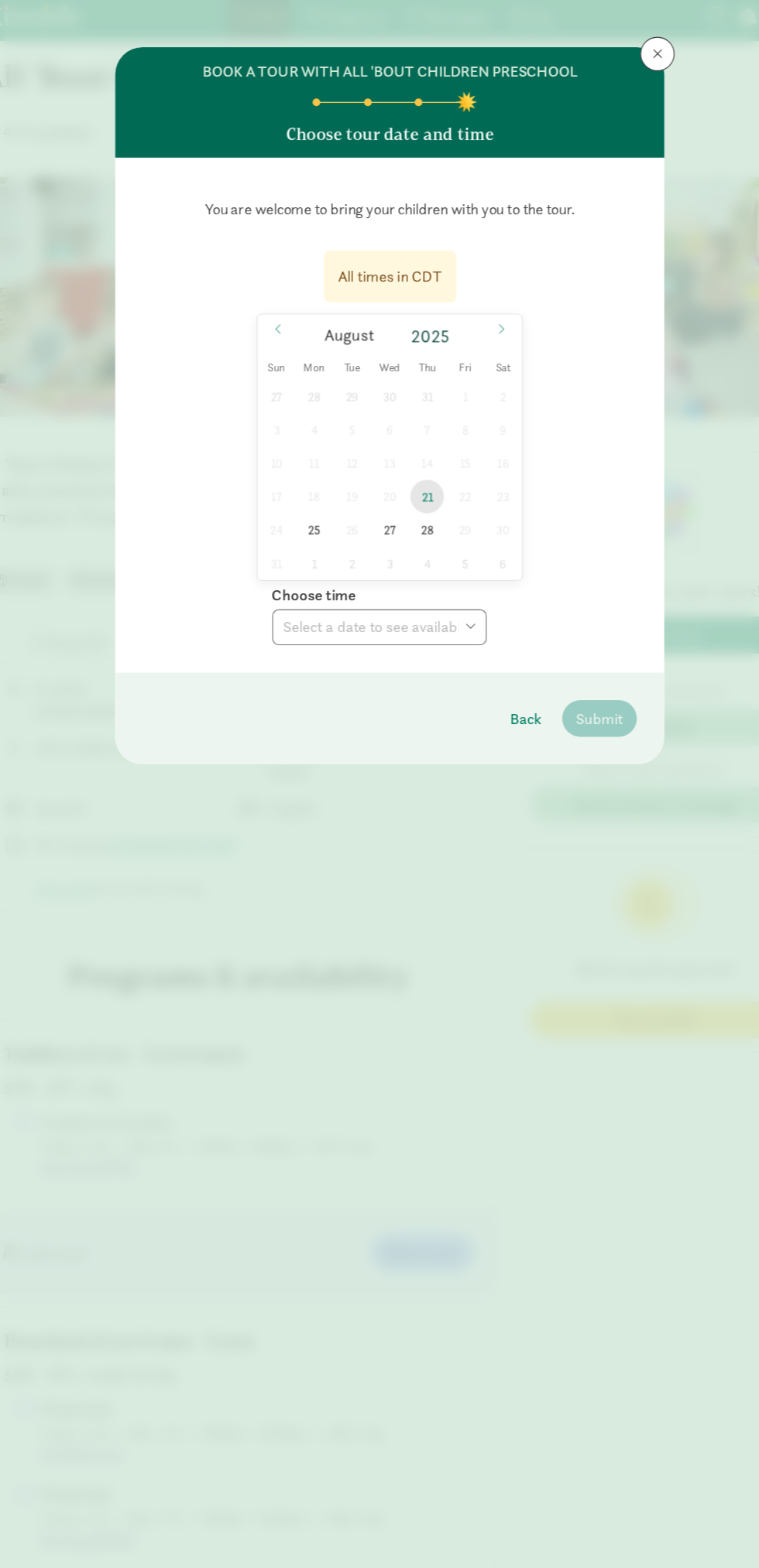
click at [413, 456] on span "21" at bounding box center [413, 455] width 30 height 30
click at [427, 565] on select "Choose time 09:00 AM 09:30 AM 10:00 AM 10:30 AM 11:00 AM 11:30 AM 12:00 PM 12:3…" at bounding box center [370, 573] width 193 height 32
click at [479, 304] on icon at bounding box center [480, 303] width 9 height 10
click at [311, 365] on span "1" at bounding box center [311, 365] width 30 height 30
click at [441, 586] on select "Choose time 09:00 AM 09:30 AM 10:00 AM 10:30 AM 11:00 AM 11:30 AM 12:00 PM 12:3…" at bounding box center [370, 573] width 193 height 32
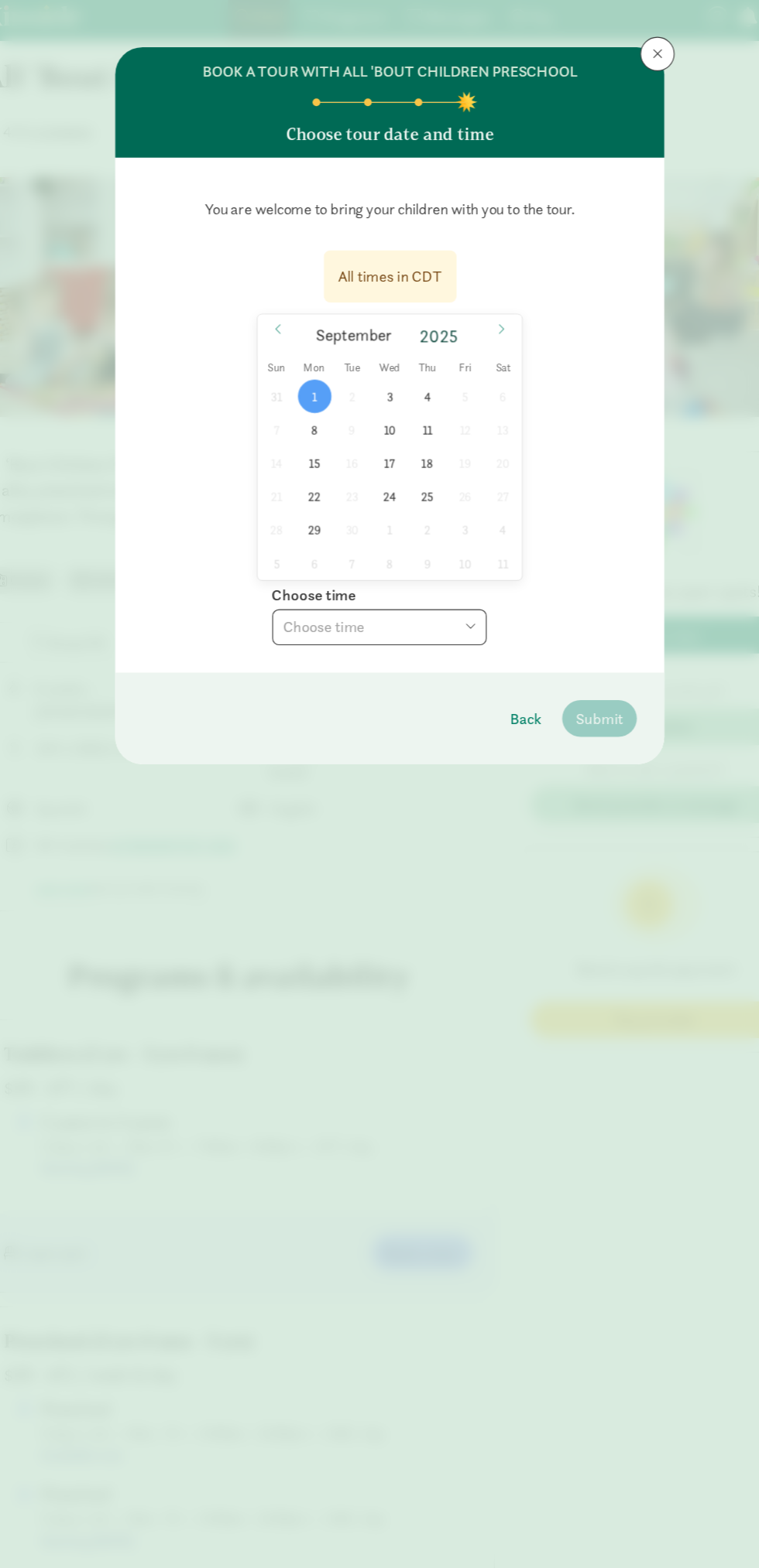
select select "[DATE]T09:00:00.000-05:00"
click at [273, 557] on select "Choose time 09:00 AM 09:30 AM 10:00 AM 10:30 AM 11:00 AM 11:30 AM 12:00 PM 12:3…" at bounding box center [370, 573] width 193 height 32
